Goal: Information Seeking & Learning: Learn about a topic

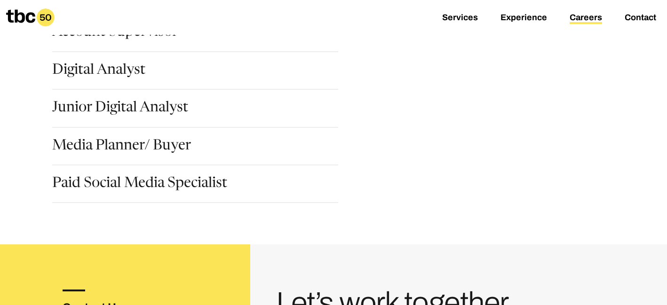
scroll to position [71, 0]
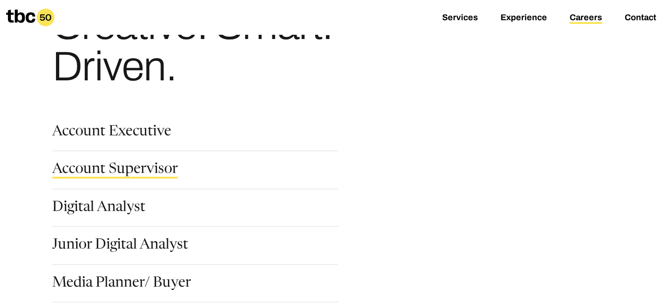
click at [145, 177] on link "Account Supervisor" at bounding box center [115, 171] width 126 height 16
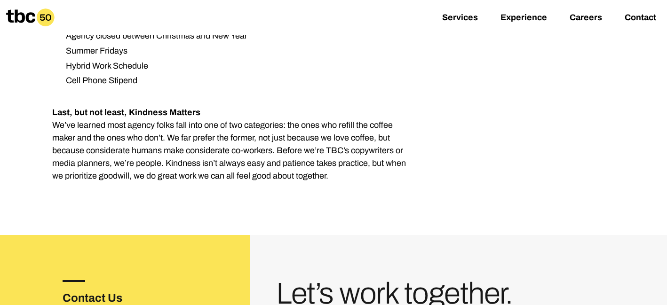
scroll to position [1480, 0]
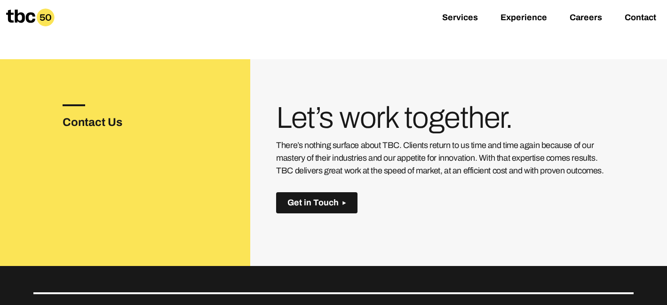
click at [311, 192] on button "Get in Touch" at bounding box center [316, 202] width 81 height 21
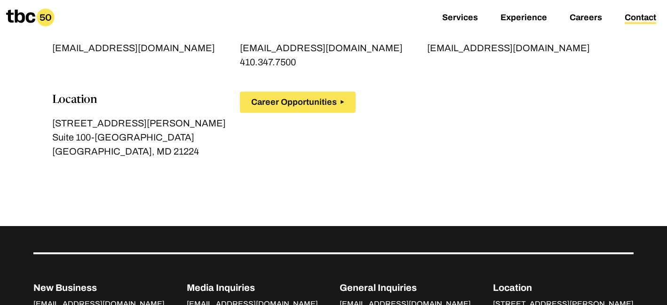
scroll to position [124, 0]
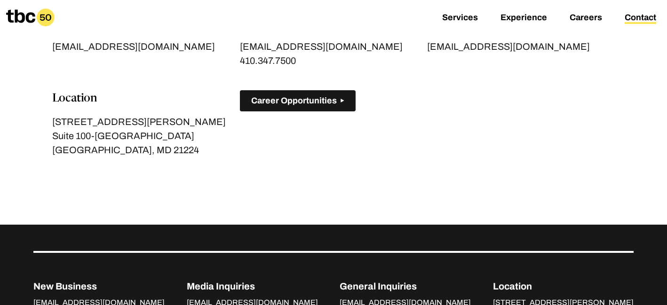
click at [300, 104] on span "Career Opportunities" at bounding box center [294, 101] width 86 height 10
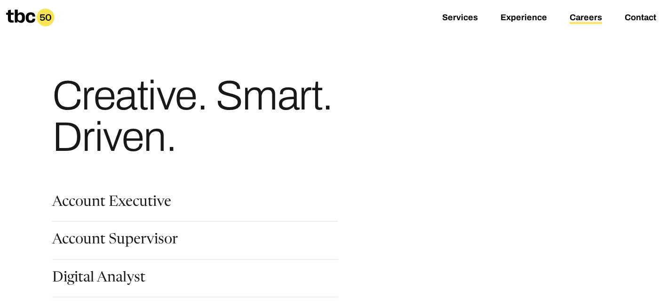
scroll to position [115, 0]
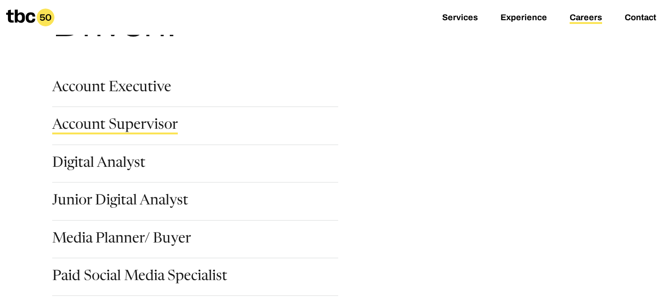
click at [133, 128] on link "Account Supervisor" at bounding box center [115, 127] width 126 height 16
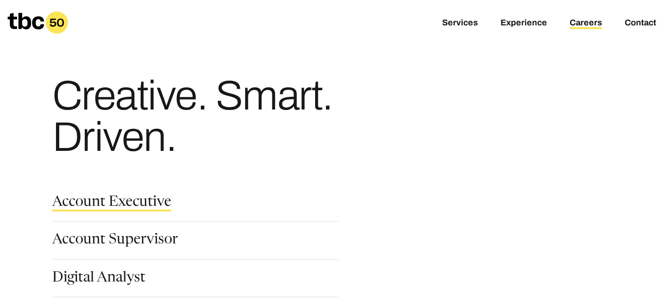
click at [129, 201] on link "Account Executive" at bounding box center [111, 204] width 119 height 16
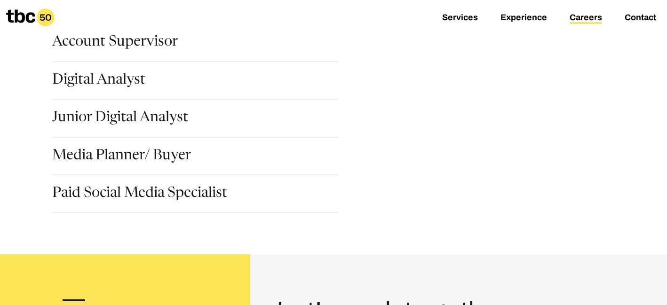
scroll to position [201, 0]
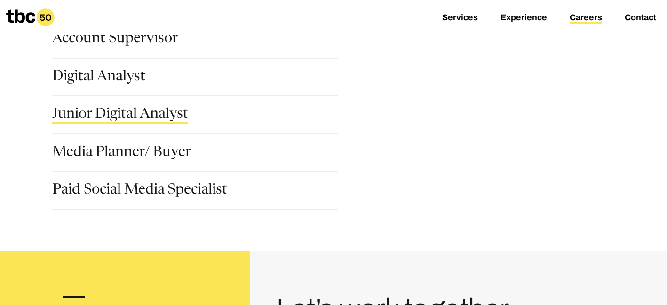
click at [141, 117] on link "Junior Digital Analyst" at bounding box center [120, 116] width 136 height 16
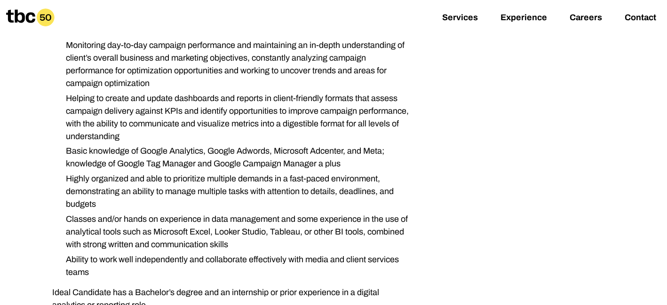
scroll to position [326, 0]
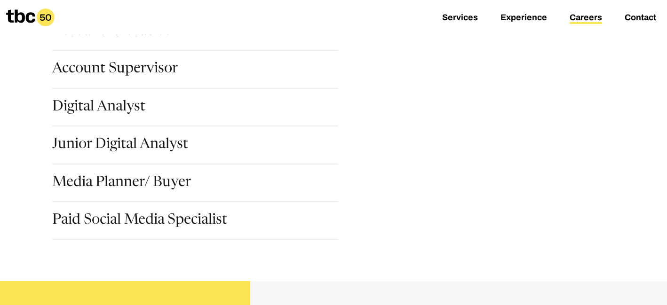
scroll to position [192, 0]
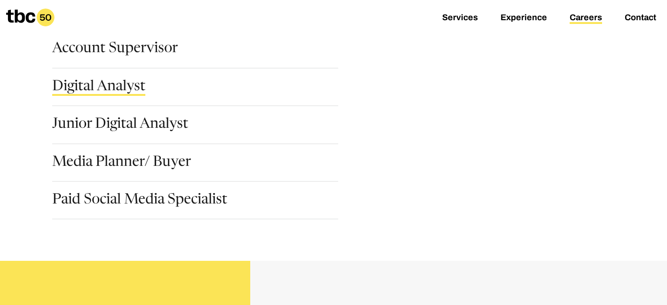
click at [113, 85] on link "Digital Analyst" at bounding box center [98, 88] width 93 height 16
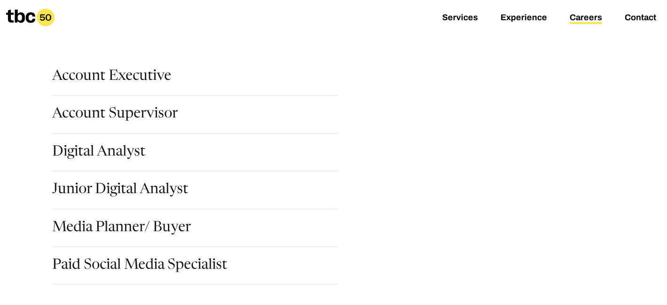
scroll to position [127, 0]
click at [110, 79] on link "Account Executive" at bounding box center [111, 77] width 119 height 16
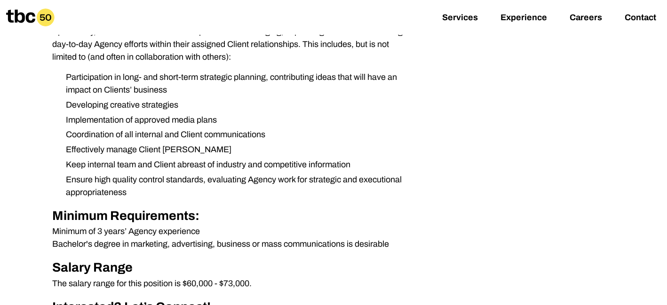
scroll to position [447, 0]
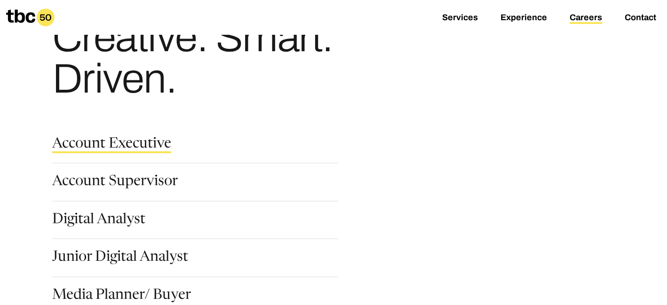
scroll to position [64, 0]
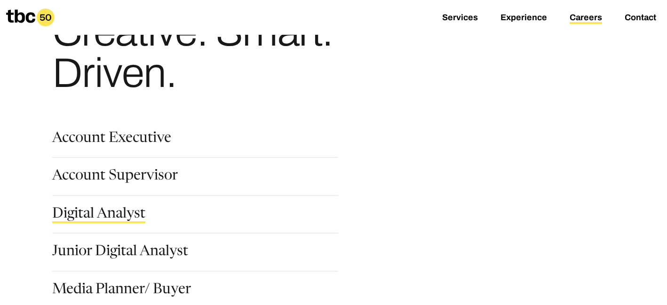
click at [114, 219] on link "Digital Analyst" at bounding box center [98, 216] width 93 height 16
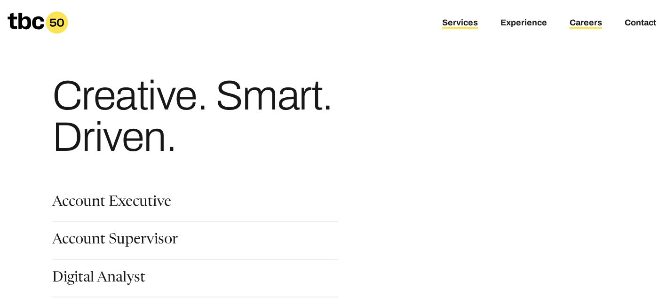
click at [460, 22] on link "Services" at bounding box center [460, 23] width 36 height 11
